Goal: Information Seeking & Learning: Learn about a topic

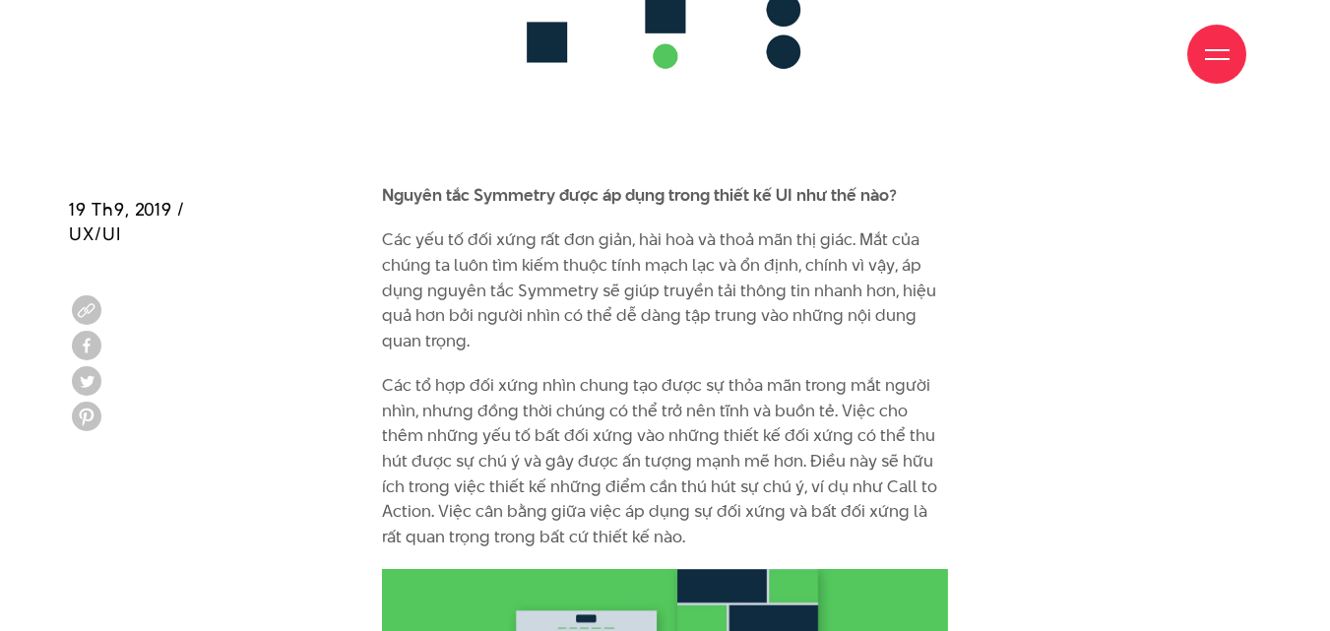
scroll to position [10930, 0]
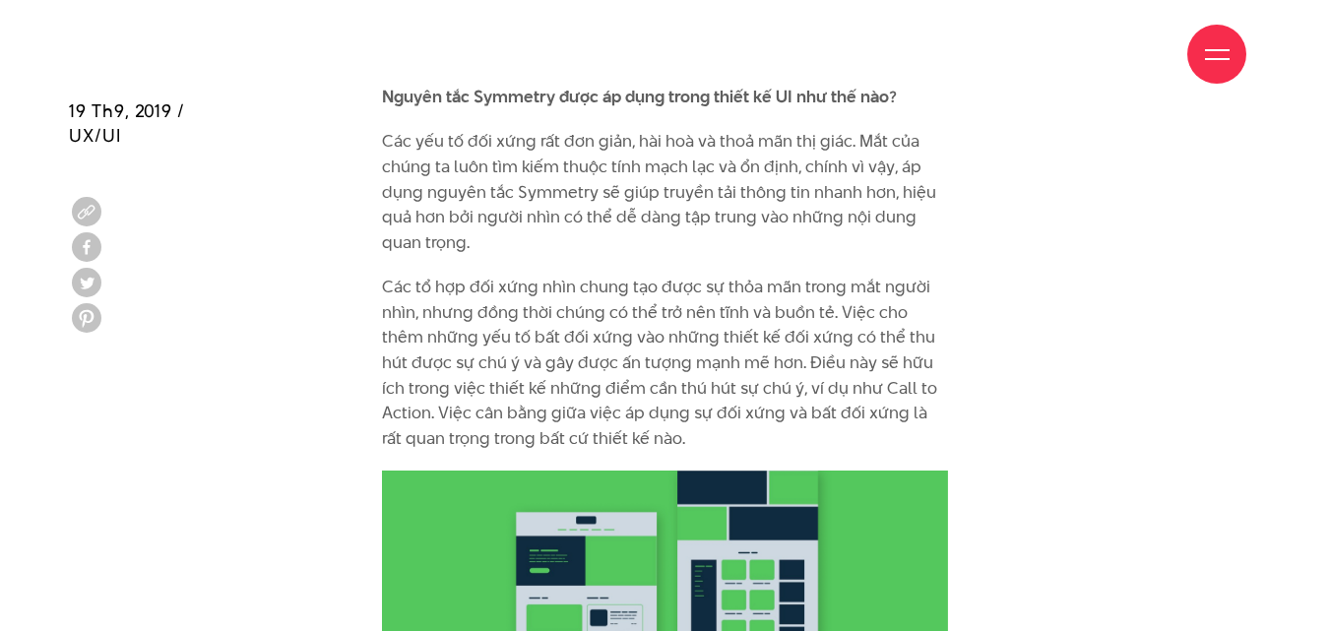
click at [475, 43] on div "Giới thiệu Dự án Dịch vụ Góc nhìn Liên hệ" at bounding box center [665, 54] width 1163 height 108
drag, startPoint x: 550, startPoint y: 45, endPoint x: 490, endPoint y: 45, distance: 60.1
click at [490, 45] on div "Giới thiệu Dự án Dịch vụ Góc nhìn Liên hệ" at bounding box center [665, 54] width 1163 height 108
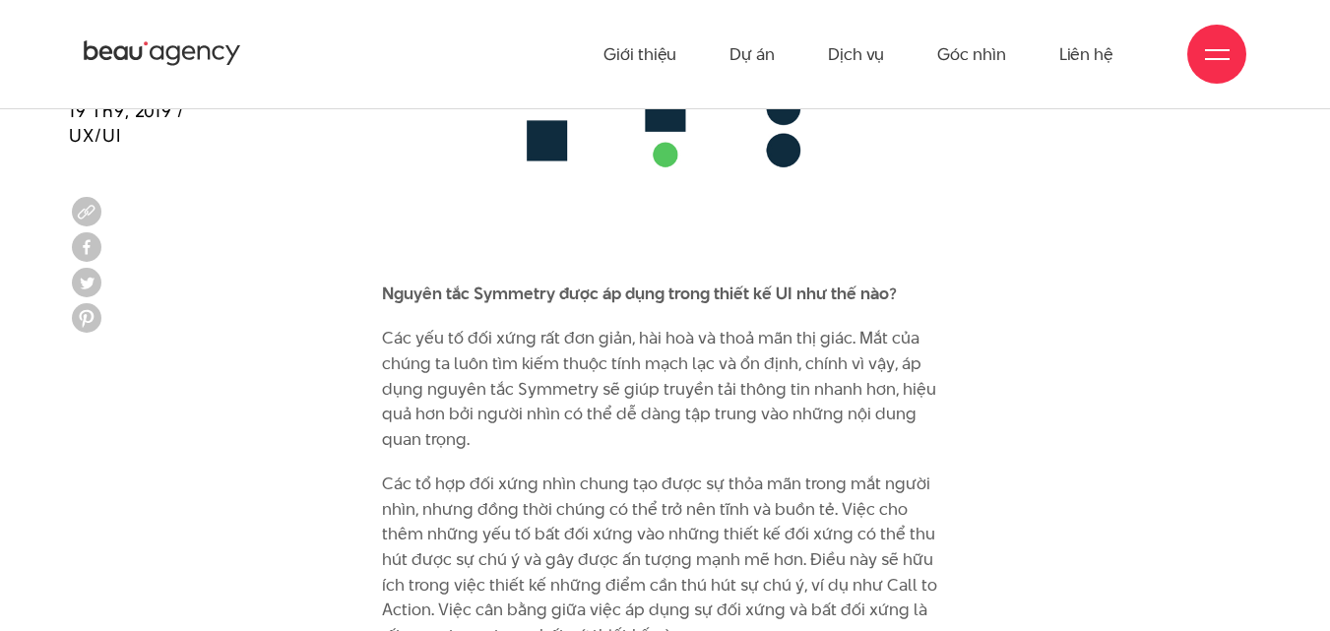
scroll to position [10634, 0]
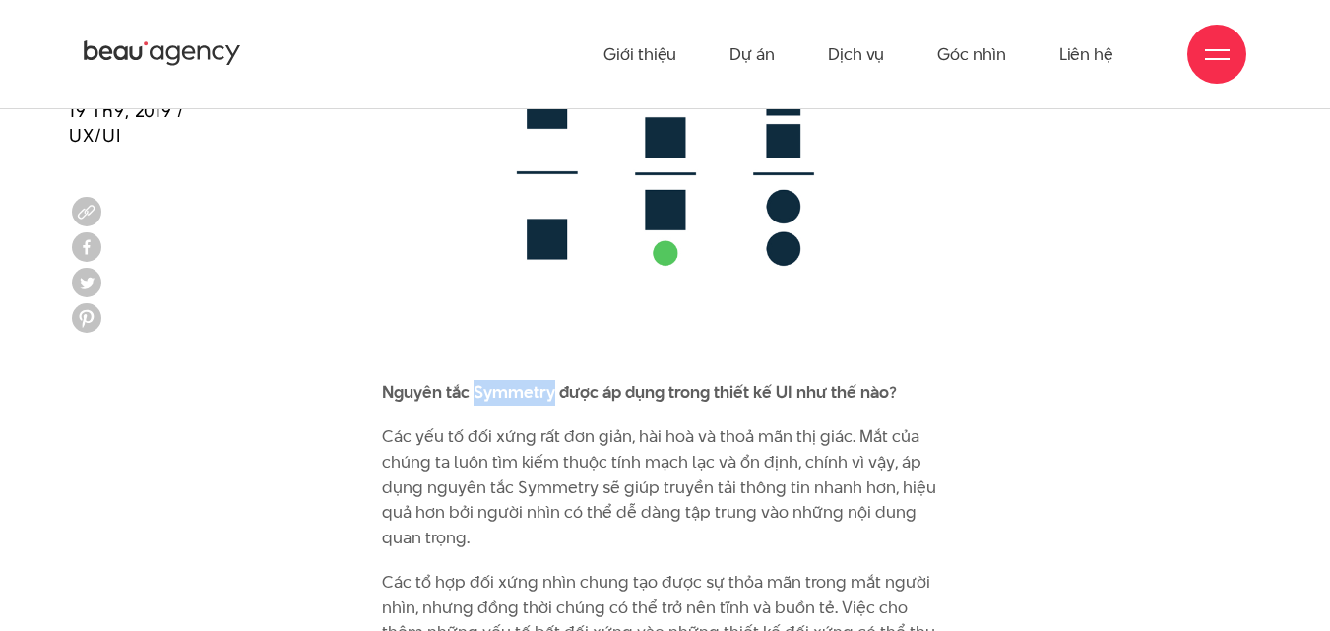
drag, startPoint x: 476, startPoint y: 342, endPoint x: 552, endPoint y: 328, distance: 78.0
copy b "Symmetry"
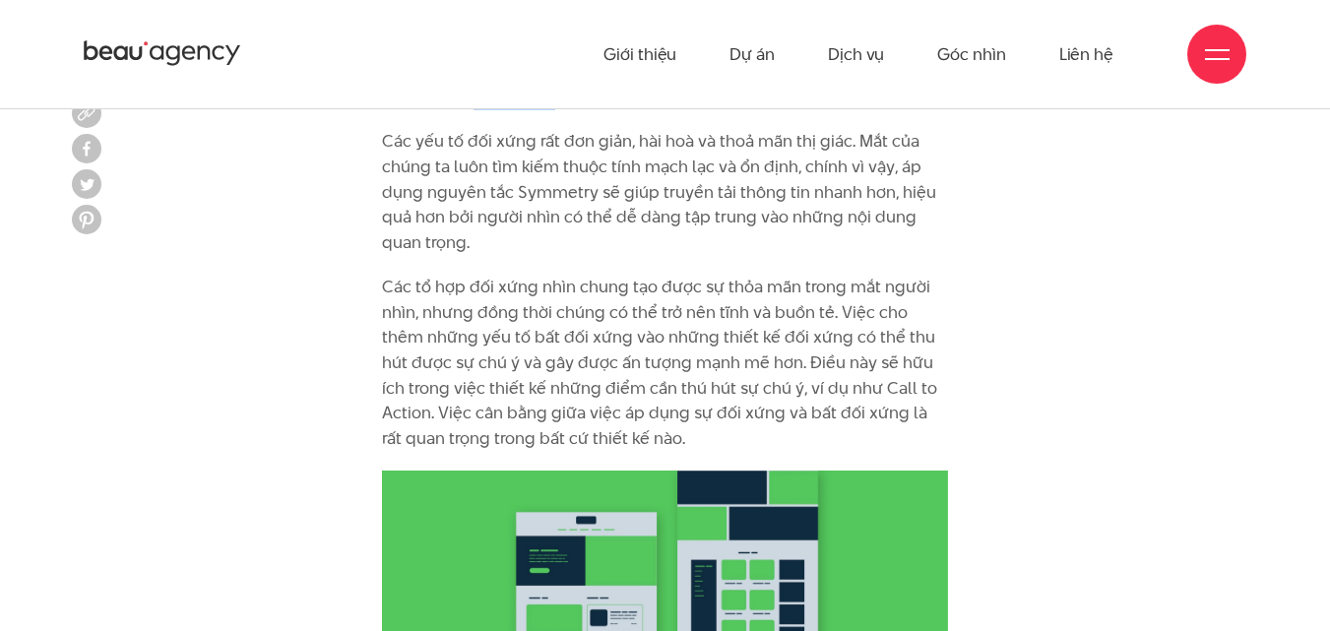
scroll to position [10831, 0]
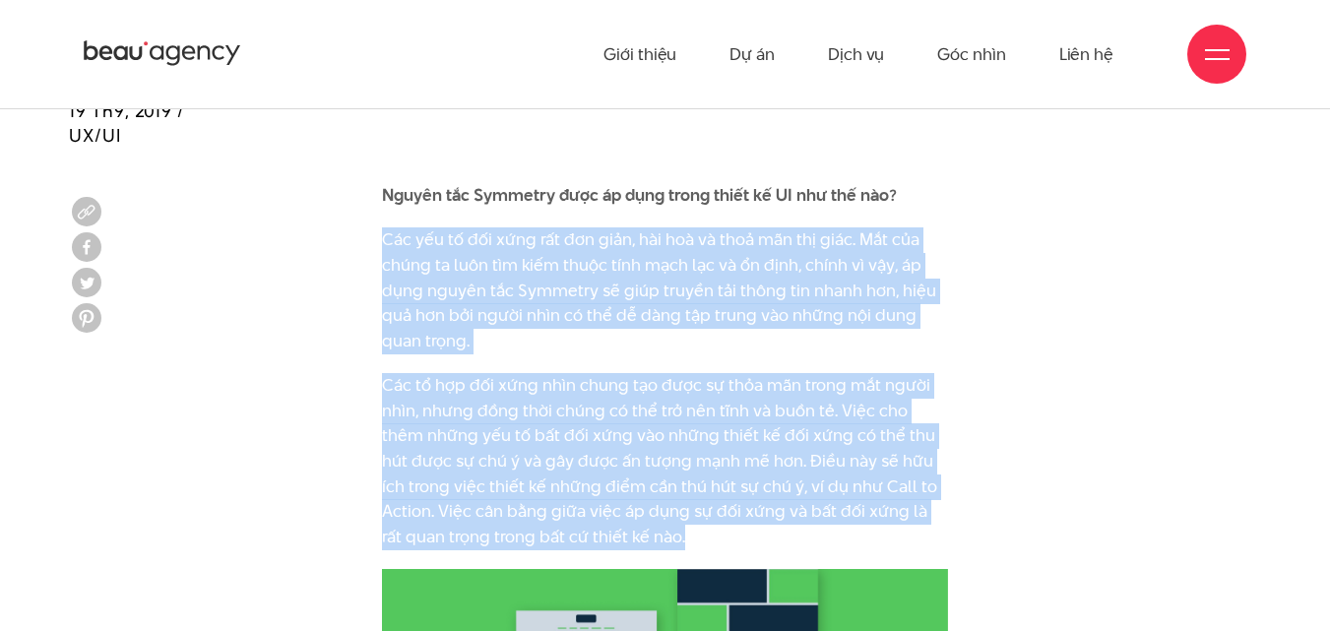
drag, startPoint x: 382, startPoint y: 183, endPoint x: 971, endPoint y: 485, distance: 661.9
copy div "Các yếu tố đối xứng rất đơn giản, hài hoà và thoả mãn thị giác. Mắt của chúng t…"
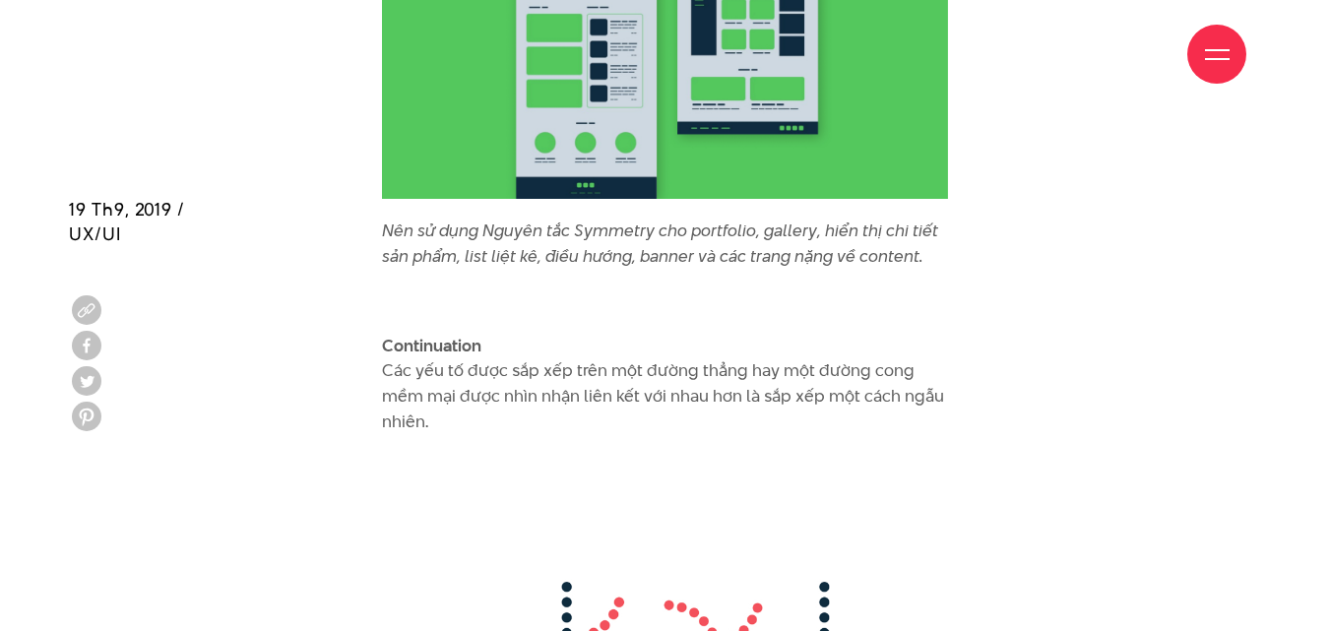
scroll to position [11619, 0]
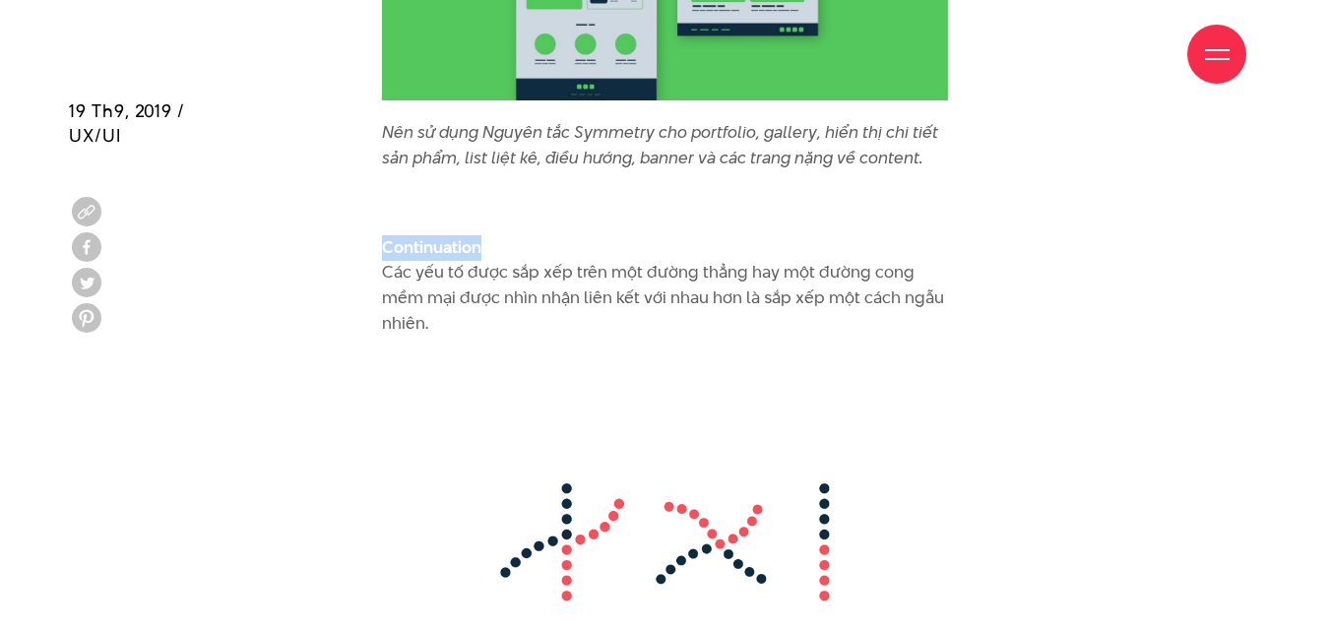
drag, startPoint x: 385, startPoint y: 195, endPoint x: 481, endPoint y: 189, distance: 96.7
click at [481, 235] on p "Continuation Các yếu tố được sắp xếp trên một đường thẳng hay một đường cong mề…" at bounding box center [665, 285] width 567 height 100
copy b "Continuation"
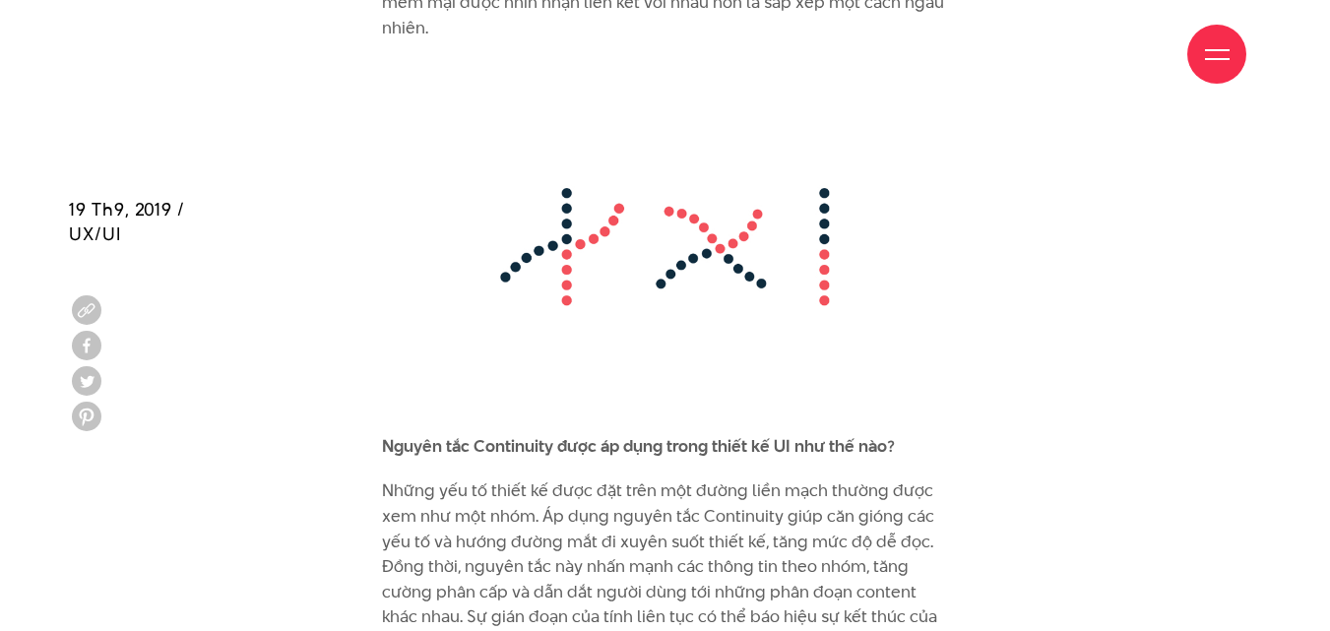
scroll to position [12111, 0]
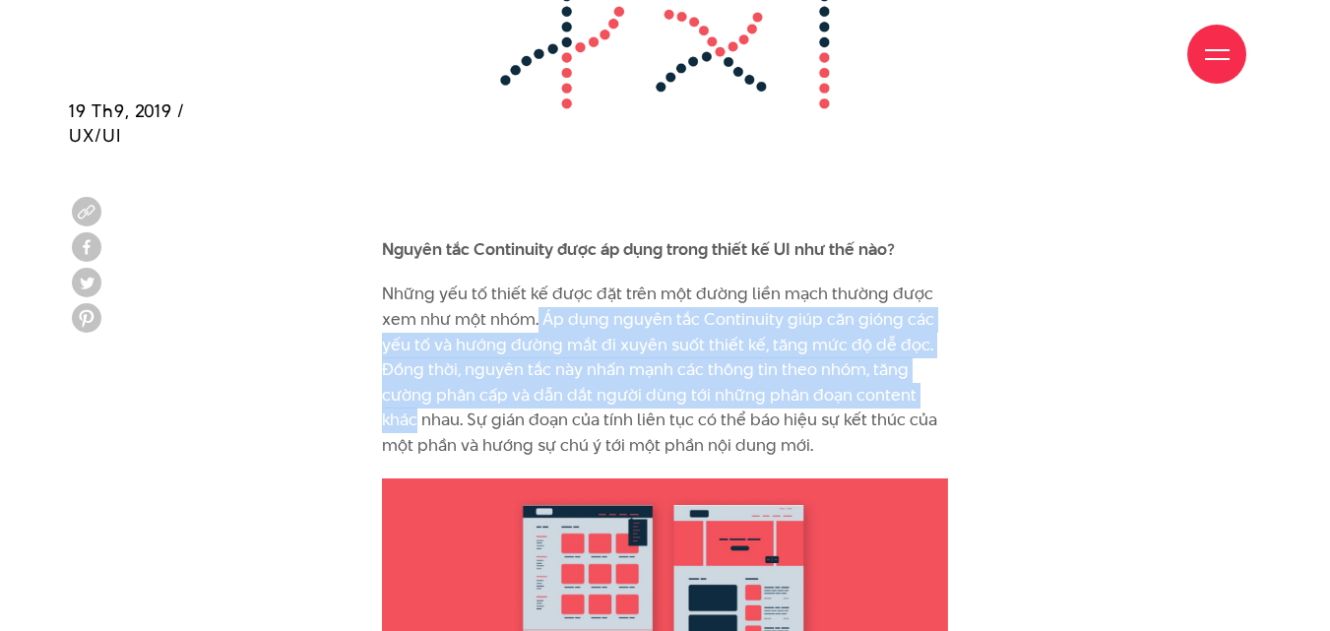
drag, startPoint x: 539, startPoint y: 267, endPoint x: 971, endPoint y: 343, distance: 438.9
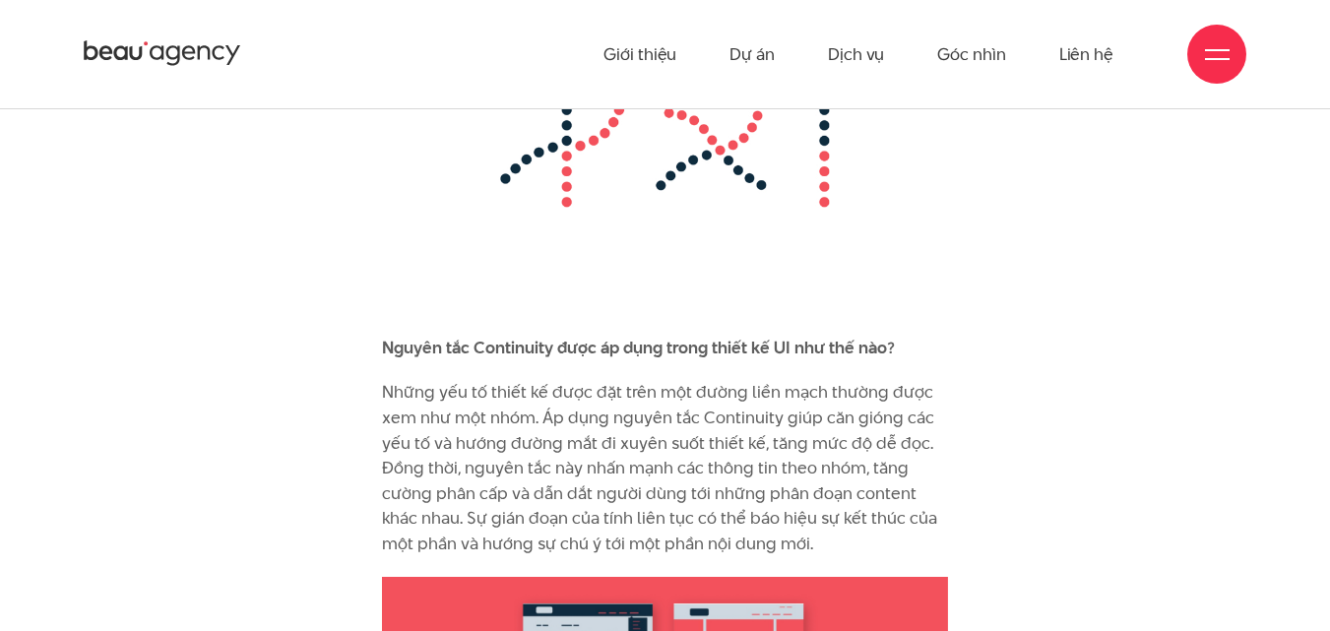
scroll to position [11619, 0]
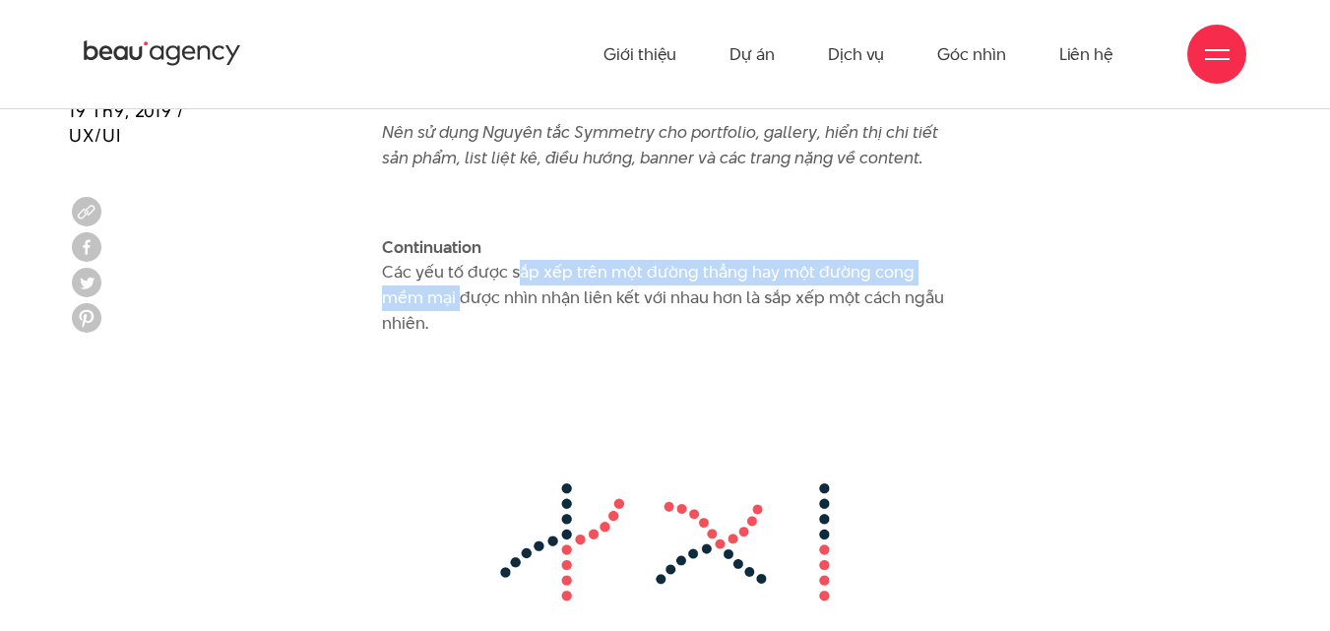
drag, startPoint x: 510, startPoint y: 219, endPoint x: 456, endPoint y: 255, distance: 65.3
click at [456, 255] on p "Continuation Các yếu tố được sắp xếp trên một đường thẳng hay một đường cong mề…" at bounding box center [665, 285] width 567 height 100
copy p "sắp xếp trên một đường thẳng hay một đường cong mềm mại"
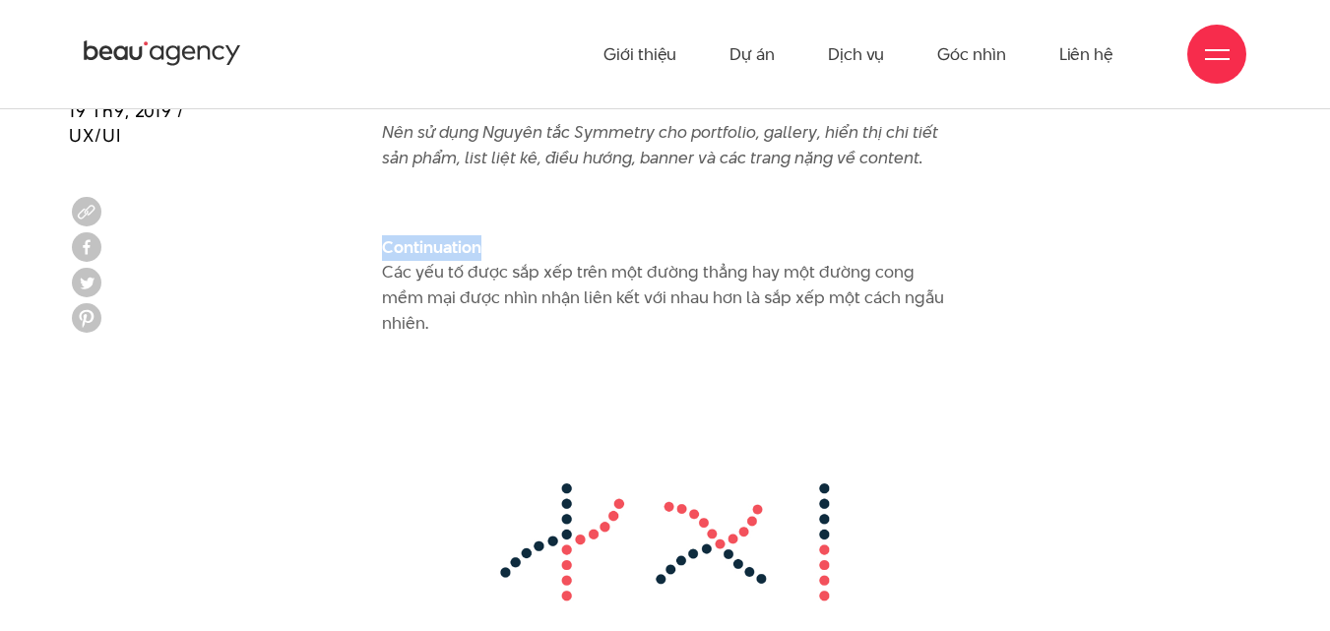
drag, startPoint x: 384, startPoint y: 194, endPoint x: 480, endPoint y: 196, distance: 95.5
click at [480, 235] on b "Continuation" at bounding box center [431, 247] width 99 height 24
drag, startPoint x: 383, startPoint y: 199, endPoint x: 483, endPoint y: 194, distance: 100.6
click at [481, 235] on p "Continuation Các yếu tố được sắp xếp trên một đường thẳng hay một đường cong mề…" at bounding box center [665, 285] width 567 height 100
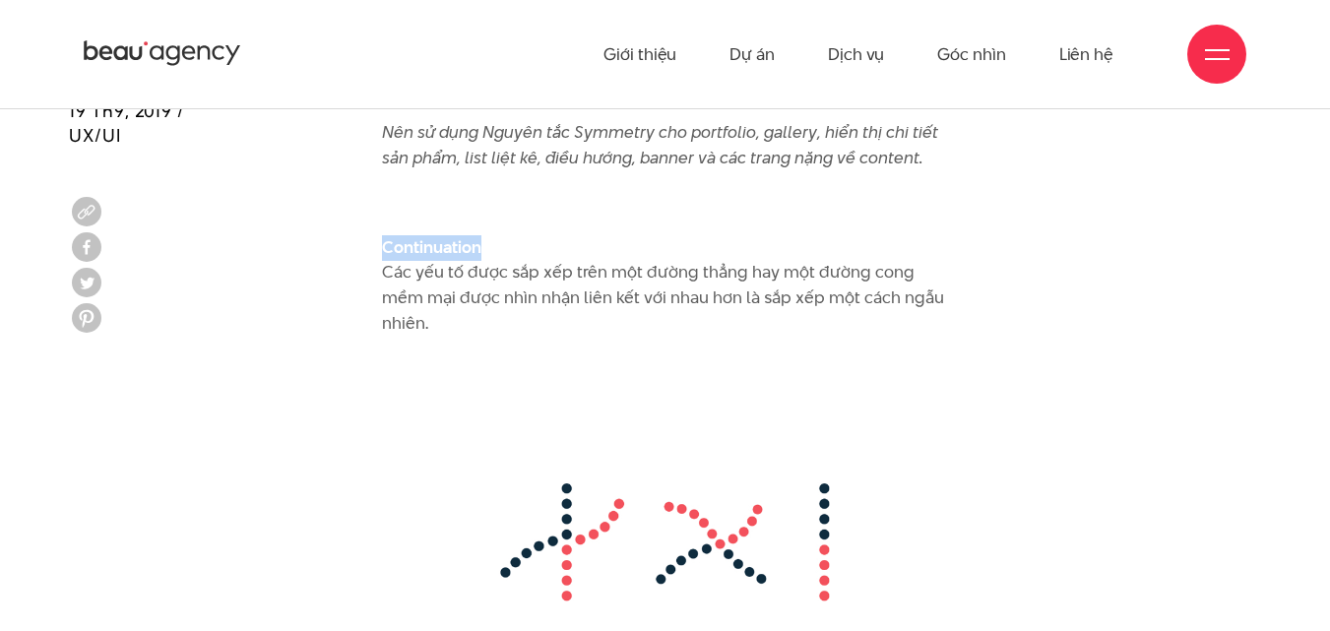
copy b "Continuation"
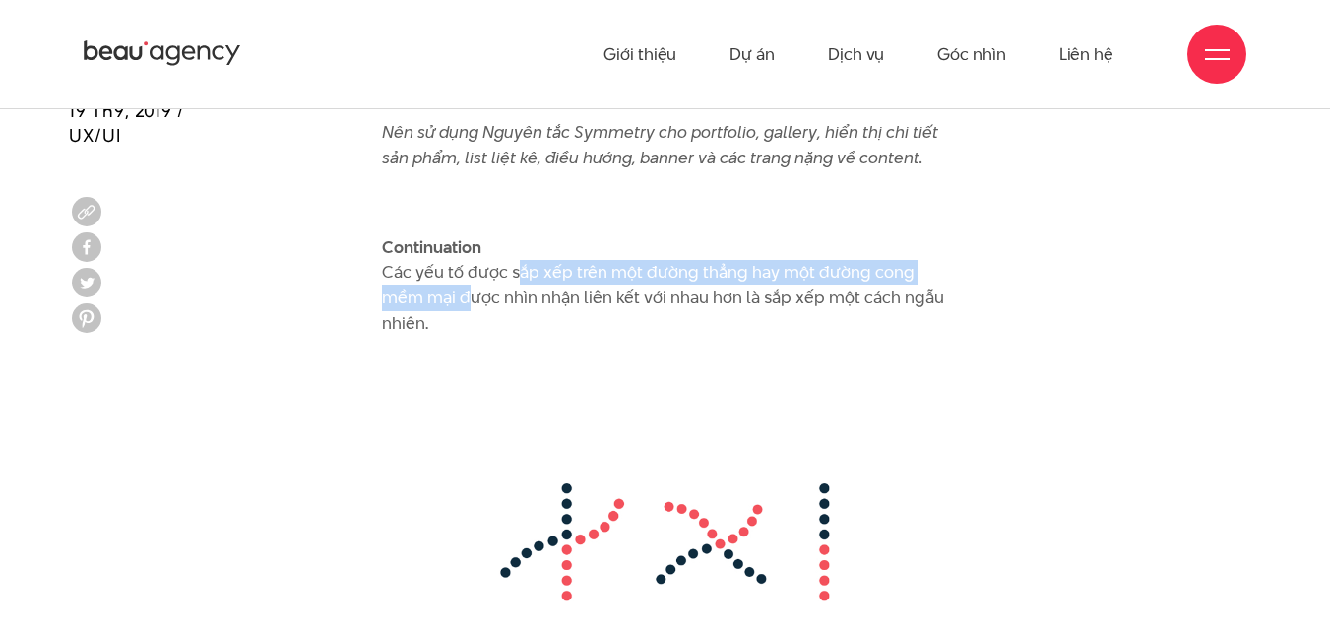
drag, startPoint x: 509, startPoint y: 223, endPoint x: 462, endPoint y: 253, distance: 56.3
click at [462, 253] on p "Continuation Các yếu tố được sắp xếp trên một đường thẳng hay một đường cong mề…" at bounding box center [665, 285] width 567 height 100
copy p "sắp xếp trên một đường thẳng hay một đường cong mềm mại"
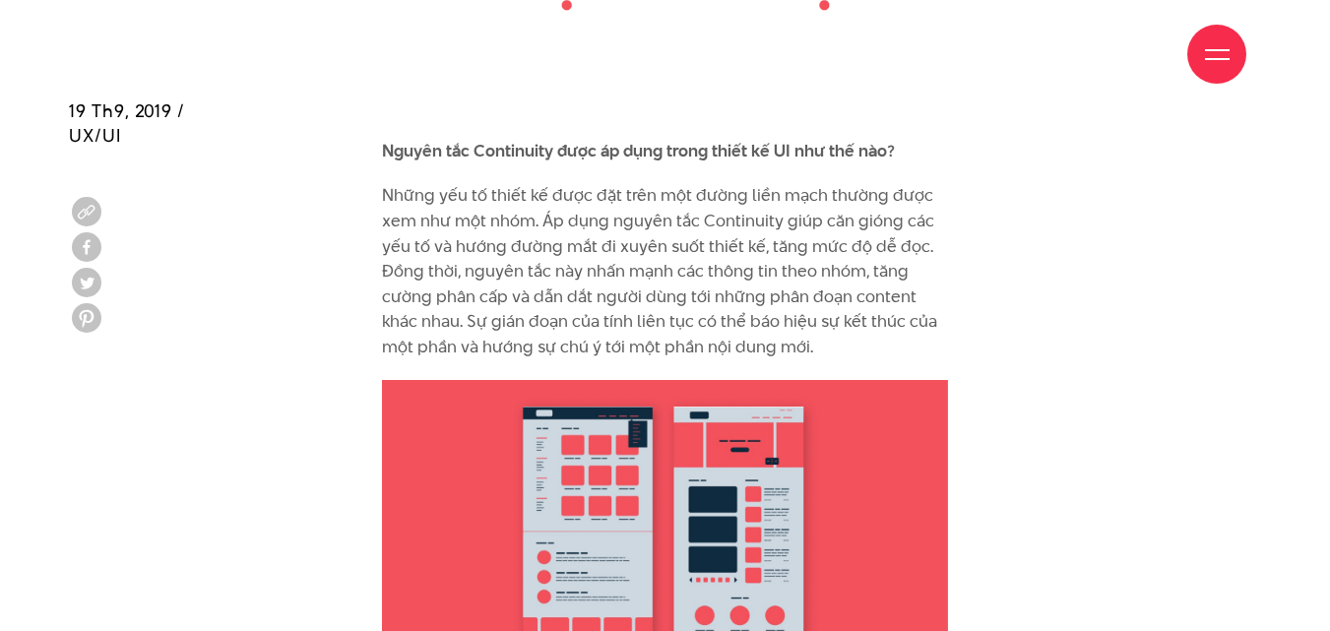
scroll to position [12407, 0]
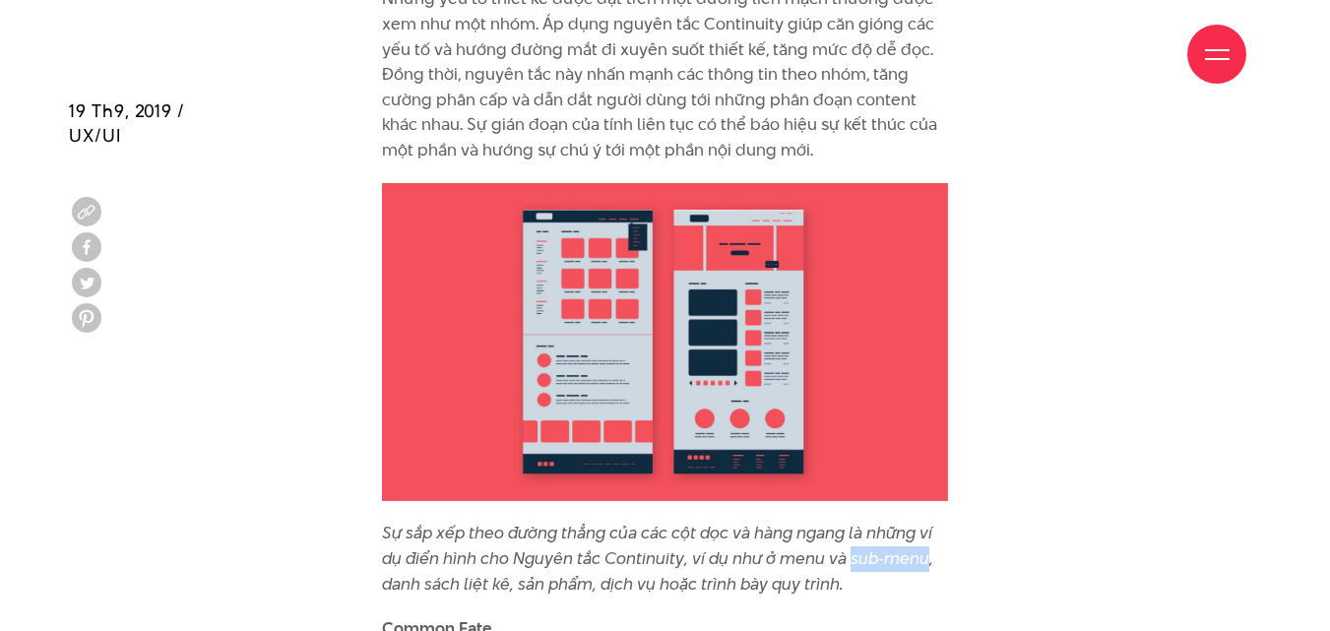
drag, startPoint x: 847, startPoint y: 508, endPoint x: 925, endPoint y: 504, distance: 77.9
click at [925, 521] on icon "Sự sắp xếp theo đường thẳng của các cột dọc và hàng ngang là những ví dụ điển h…" at bounding box center [657, 558] width 551 height 74
copy icon "sub-menu"
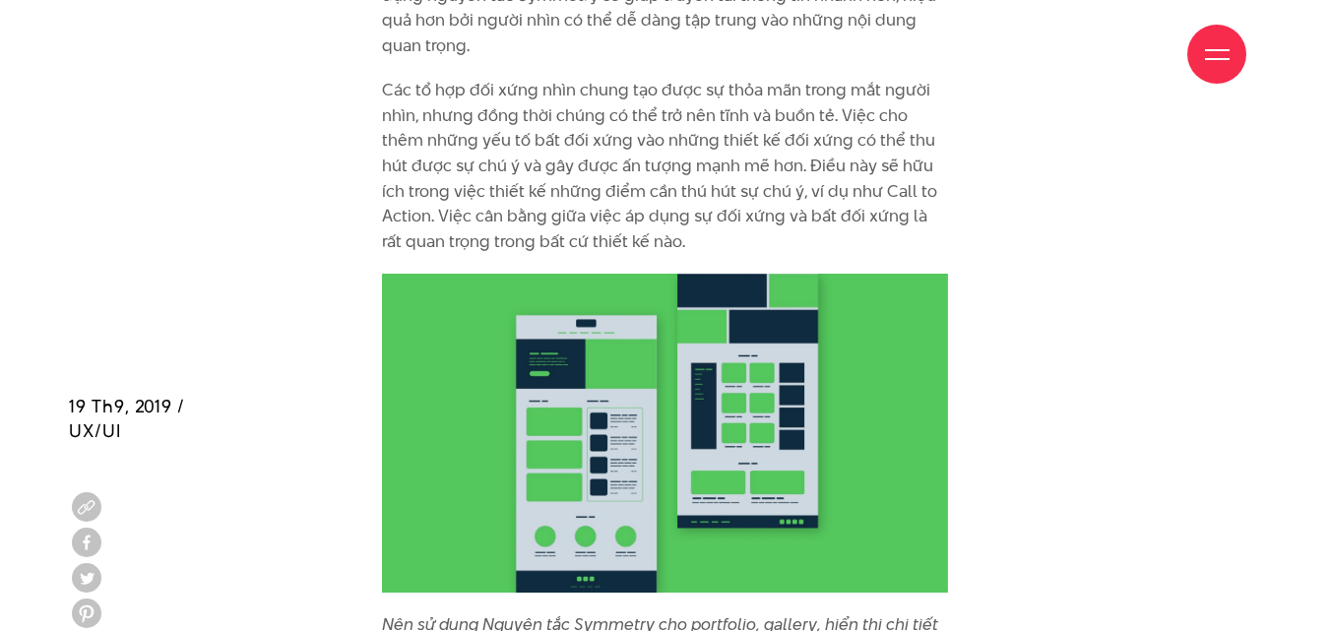
scroll to position [11521, 0]
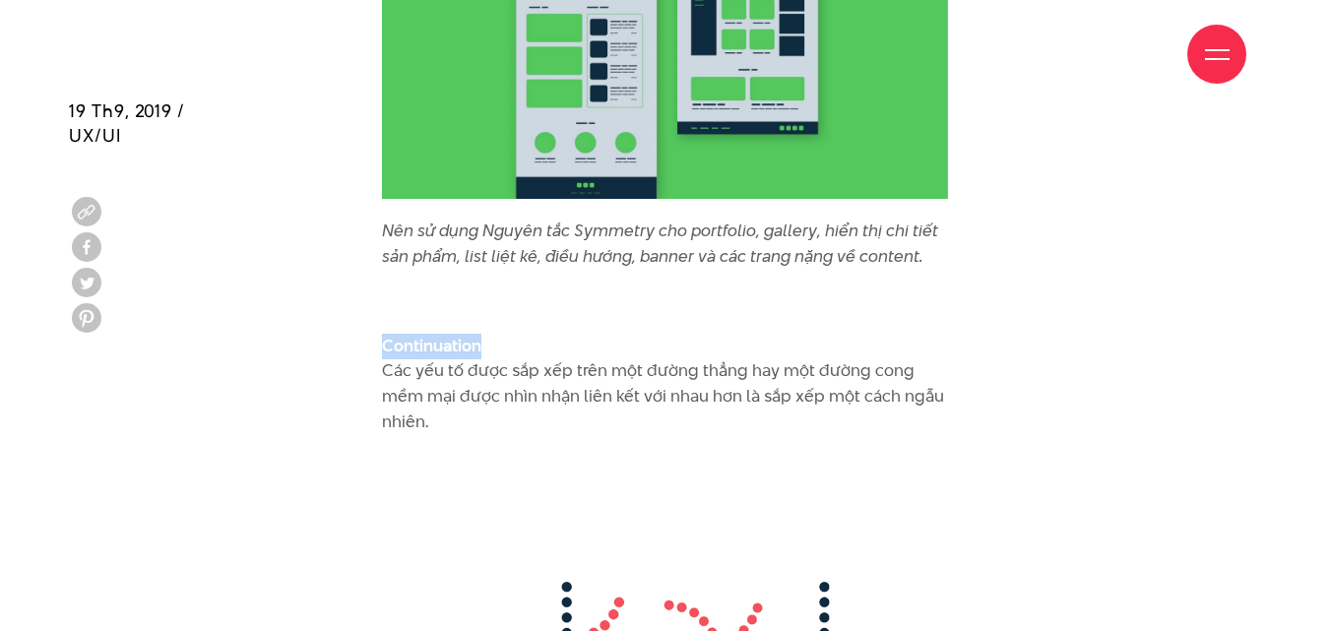
drag, startPoint x: 478, startPoint y: 293, endPoint x: 370, endPoint y: 296, distance: 107.4
copy b "Continuation"
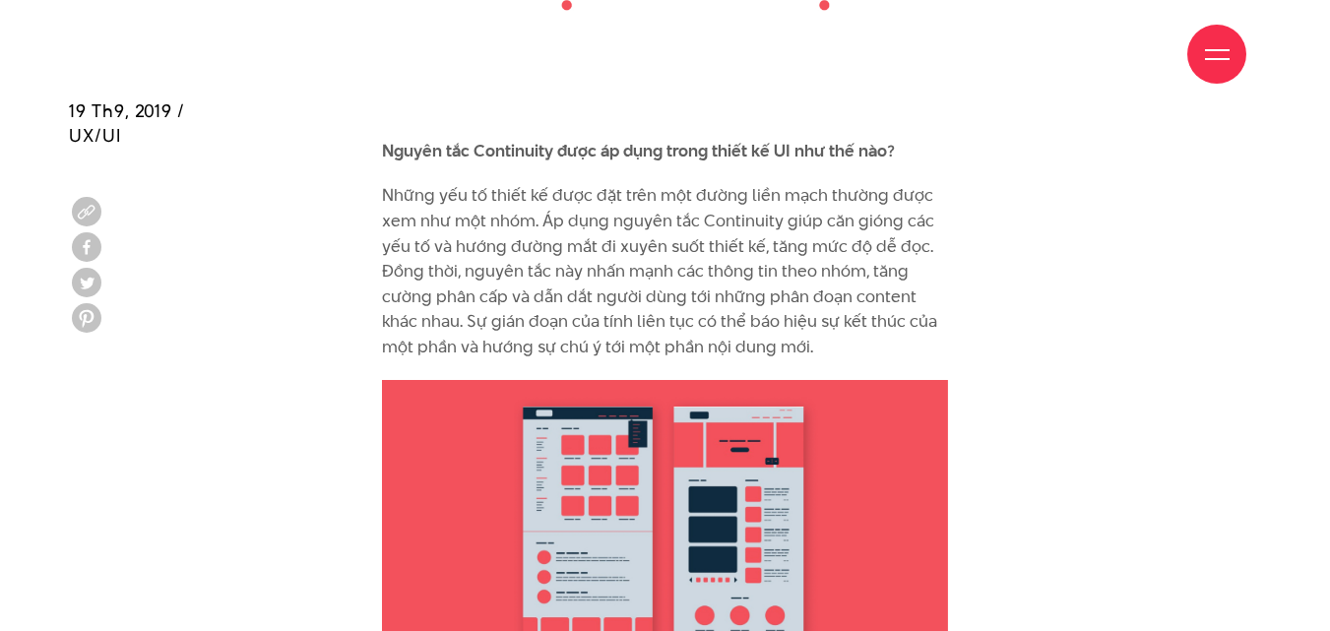
scroll to position [12505, 0]
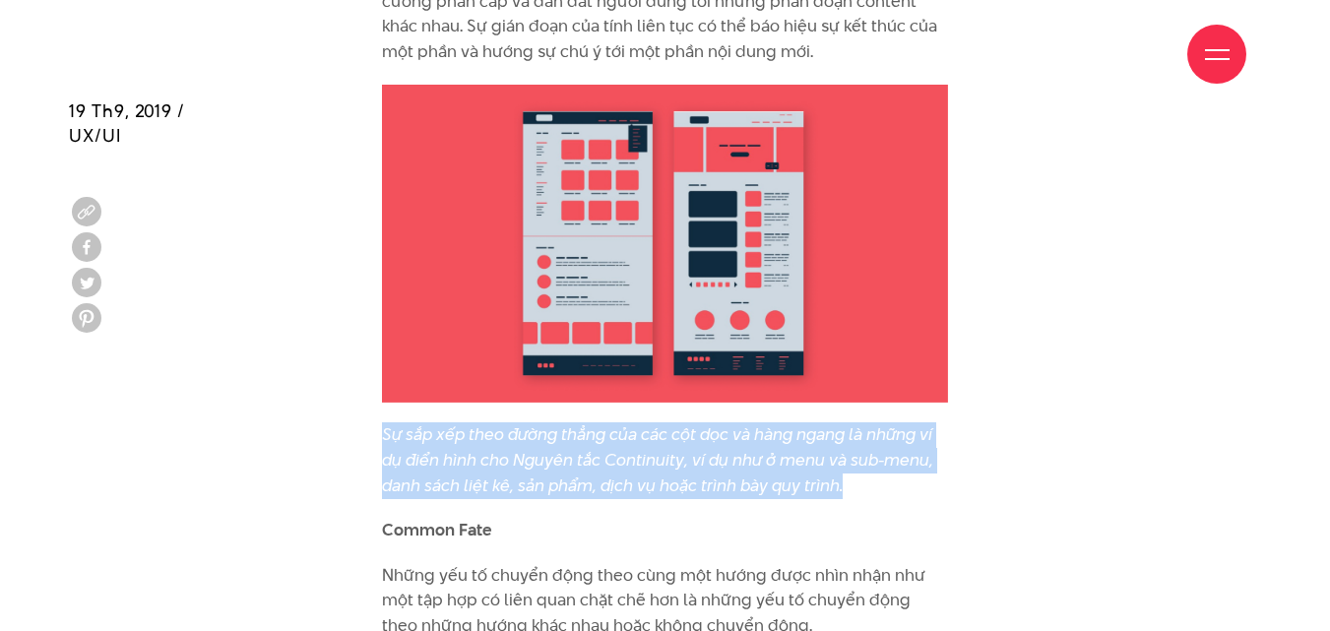
drag, startPoint x: 382, startPoint y: 382, endPoint x: 1008, endPoint y: 423, distance: 627.6
copy icon "Sự sắp xếp theo đường thẳng của các cột dọc và hàng ngang là những ví dụ điển h…"
drag, startPoint x: 320, startPoint y: 361, endPoint x: 459, endPoint y: 377, distance: 139.7
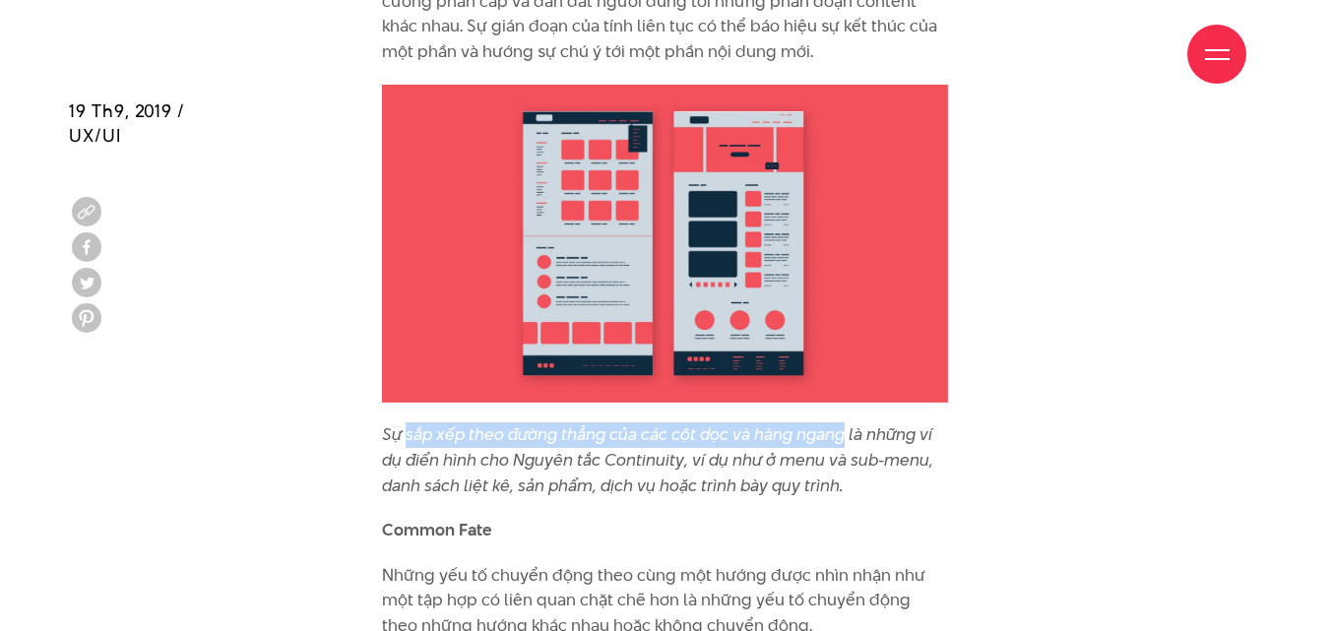
drag, startPoint x: 407, startPoint y: 383, endPoint x: 847, endPoint y: 374, distance: 440.2
click at [847, 422] on icon "Sự sắp xếp theo đường thẳng của các cột dọc và hàng ngang là những ví dụ điển h…" at bounding box center [657, 459] width 551 height 74
copy icon "sắp xếp theo đường thẳng của các cột dọc và hàng ngang"
